Goal: Information Seeking & Learning: Find specific fact

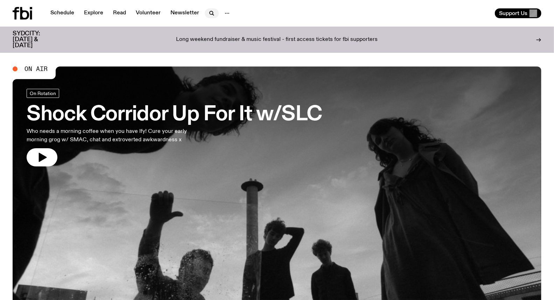
click at [209, 12] on icon "button" at bounding box center [212, 13] width 8 height 8
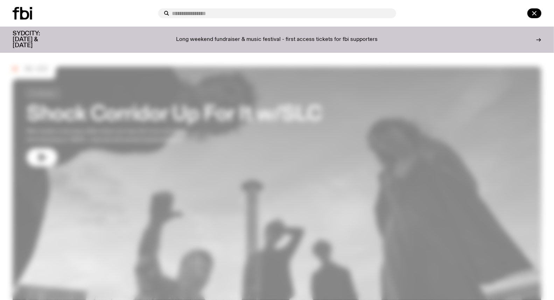
click at [184, 15] on input "text" at bounding box center [281, 14] width 218 height 6
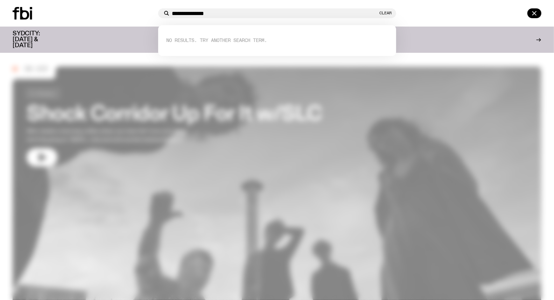
type input "**********"
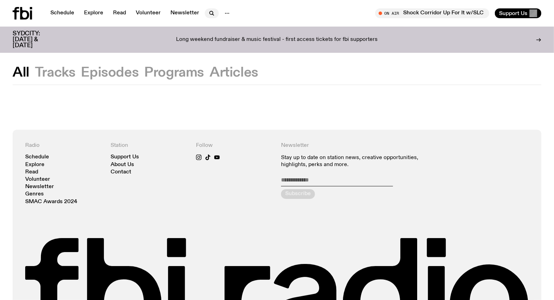
click at [208, 12] on icon "button" at bounding box center [212, 13] width 8 height 8
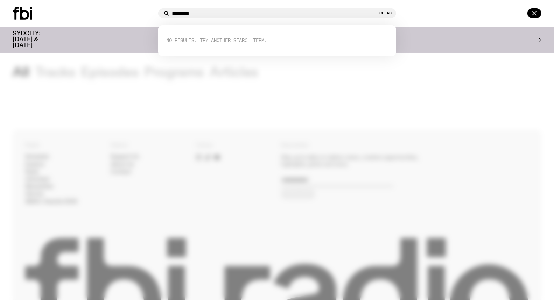
type input "********"
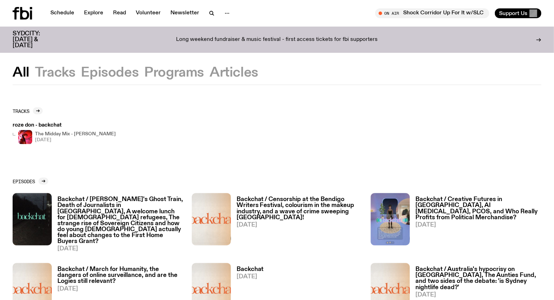
click at [63, 134] on h4 "The Midday Mix - [PERSON_NAME]" at bounding box center [75, 134] width 81 height 5
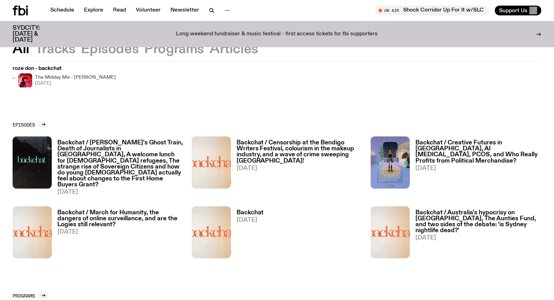
scroll to position [76, 0]
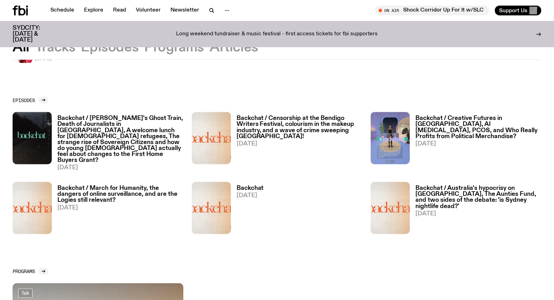
click at [288, 126] on h3 "Backchat / Censorship at the Bendigo Writers Festival, colourism in the makeup …" at bounding box center [300, 128] width 126 height 24
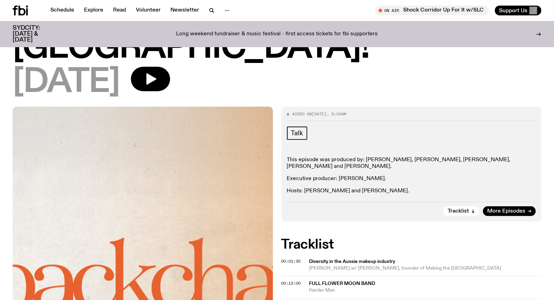
scroll to position [153, 0]
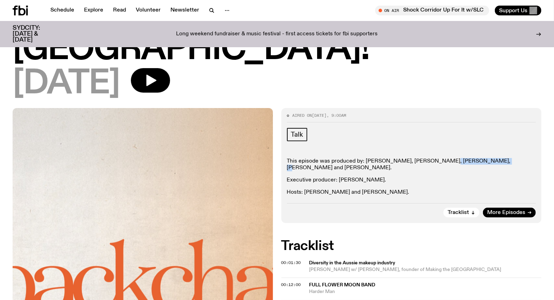
drag, startPoint x: 435, startPoint y: 128, endPoint x: 485, endPoint y: 130, distance: 49.7
click at [485, 189] on p "This episode was produced by: [PERSON_NAME], [PERSON_NAME], [PERSON_NAME], [PER…" at bounding box center [411, 189] width 249 height 0
click at [488, 189] on p "This episode was produced by: [PERSON_NAME], [PERSON_NAME], [PERSON_NAME], [PER…" at bounding box center [411, 189] width 249 height 0
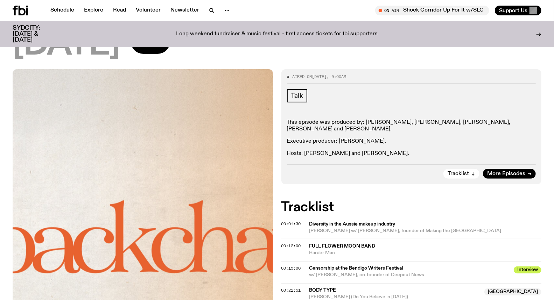
scroll to position [75, 0]
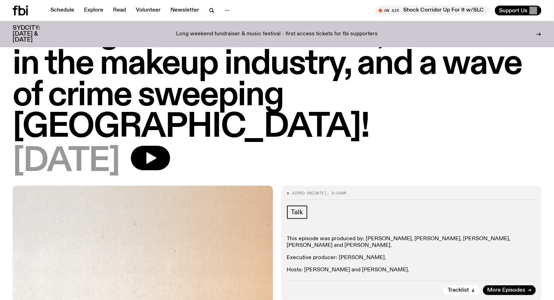
drag, startPoint x: 341, startPoint y: 214, endPoint x: 394, endPoint y: 226, distance: 54.6
click at [394, 236] on div "This episode was produced by: [PERSON_NAME], [PERSON_NAME], [PERSON_NAME], [PER…" at bounding box center [411, 255] width 249 height 38
click at [394, 255] on p "Executive producer: [PERSON_NAME]." at bounding box center [411, 258] width 249 height 7
